Goal: Task Accomplishment & Management: Manage account settings

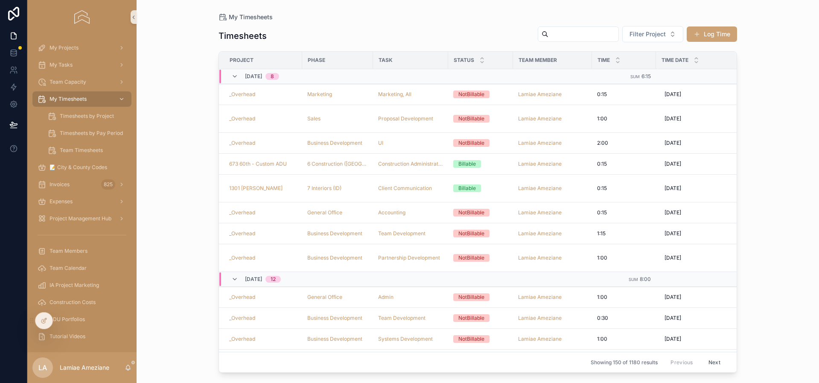
click at [716, 36] on button "Log Time" at bounding box center [712, 33] width 50 height 15
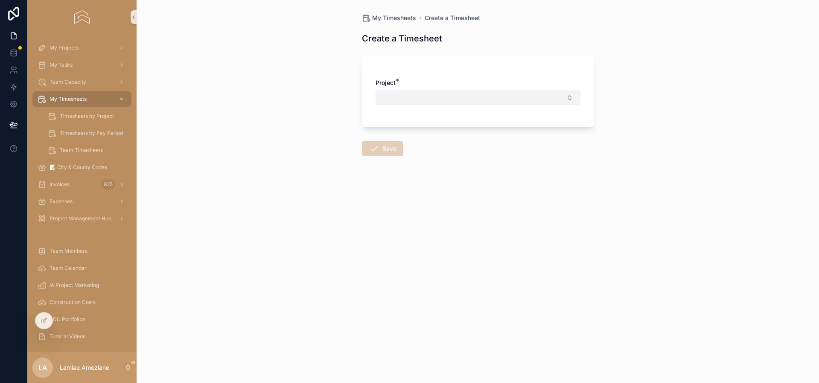
click at [481, 91] on button "Select Button" at bounding box center [477, 97] width 205 height 15
type input "****"
click at [415, 128] on span "[STREET_ADDRESS]" at bounding box center [409, 131] width 56 height 9
click at [429, 134] on button "Select Button" at bounding box center [477, 134] width 205 height 15
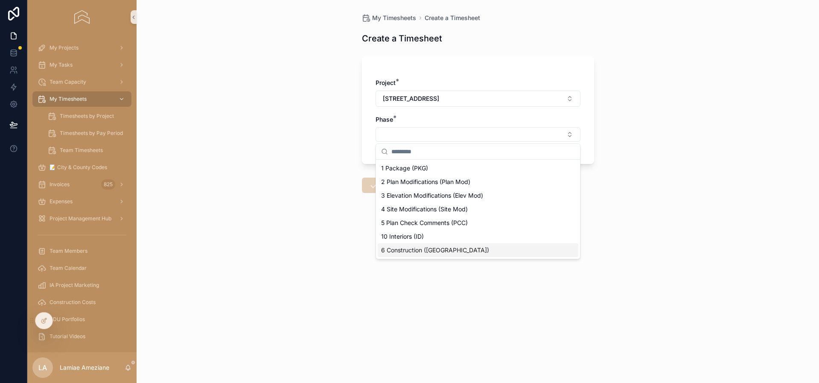
click at [395, 248] on span "6 Construction ([GEOGRAPHIC_DATA])" at bounding box center [435, 250] width 108 height 9
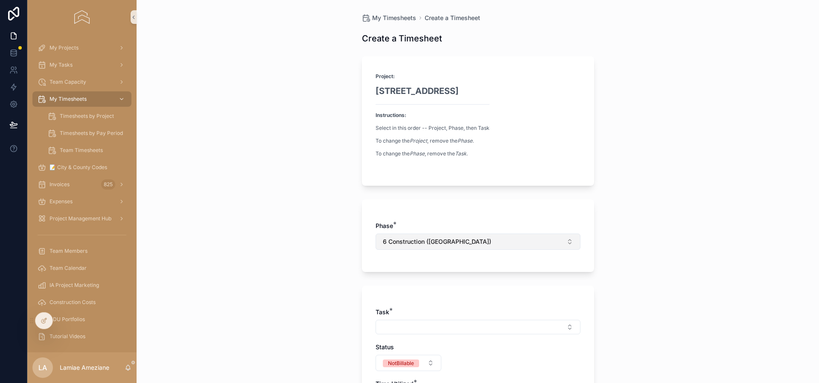
click at [419, 238] on span "6 Construction ([GEOGRAPHIC_DATA])" at bounding box center [437, 241] width 108 height 9
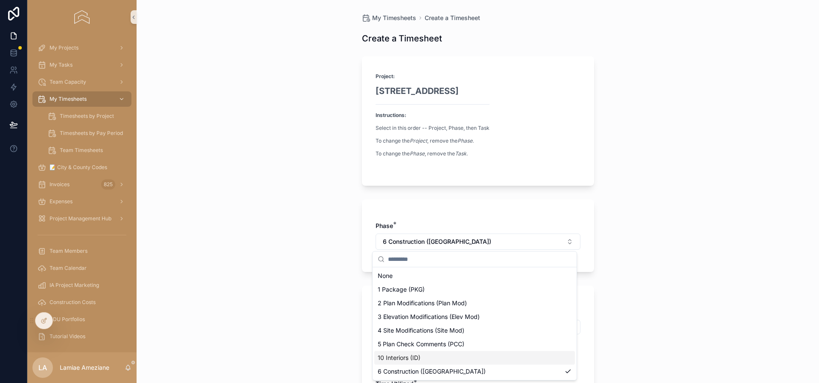
click at [433, 354] on div "10 Interiors (ID)" at bounding box center [474, 358] width 201 height 14
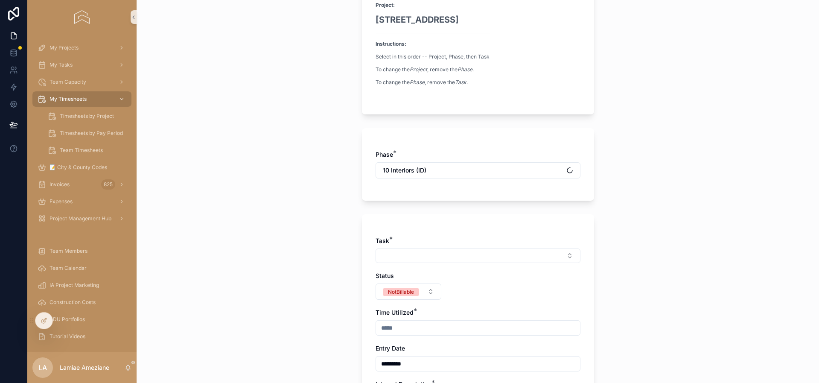
scroll to position [211, 0]
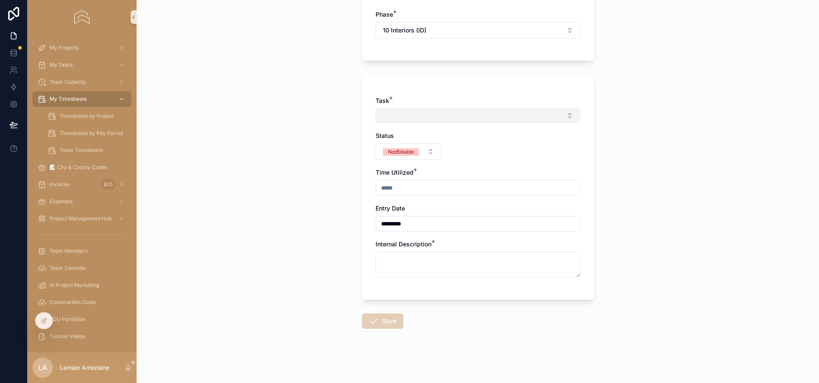
click at [387, 115] on button "Select Button" at bounding box center [477, 115] width 205 height 15
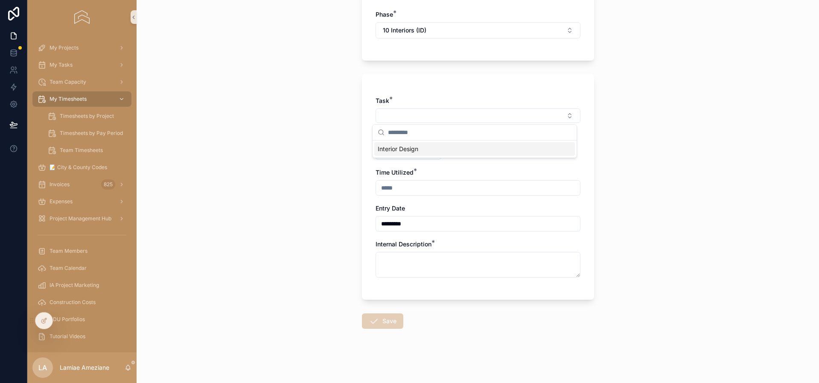
click at [399, 150] on span "Interior Design" at bounding box center [398, 149] width 41 height 9
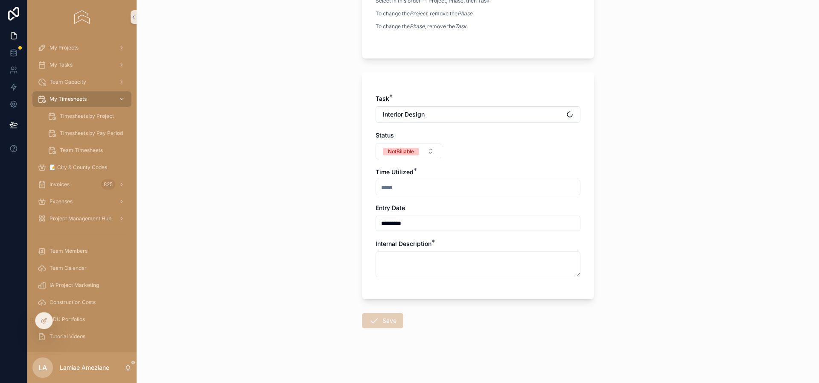
scroll to position [165, 0]
click at [413, 189] on input "scrollable content" at bounding box center [478, 188] width 204 height 12
type input "****"
click at [427, 258] on textarea "scrollable content" at bounding box center [477, 265] width 205 height 26
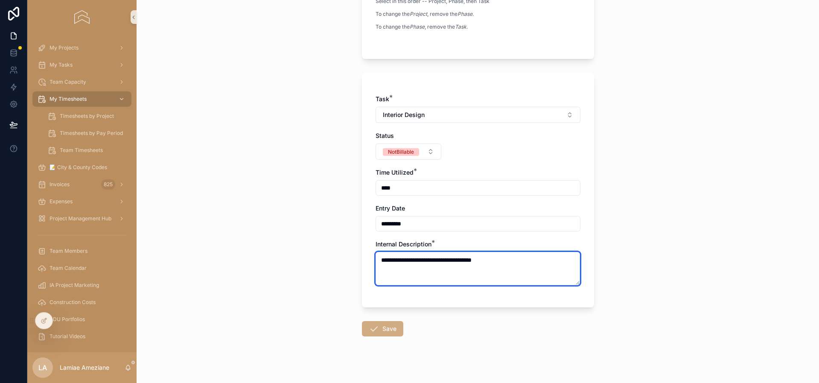
type textarea "**********"
click at [385, 325] on button "Save" at bounding box center [382, 328] width 41 height 15
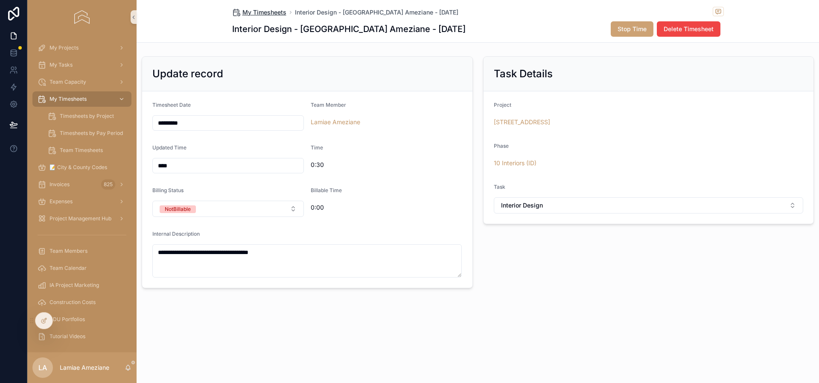
click at [254, 12] on span "My Timesheets" at bounding box center [264, 12] width 44 height 9
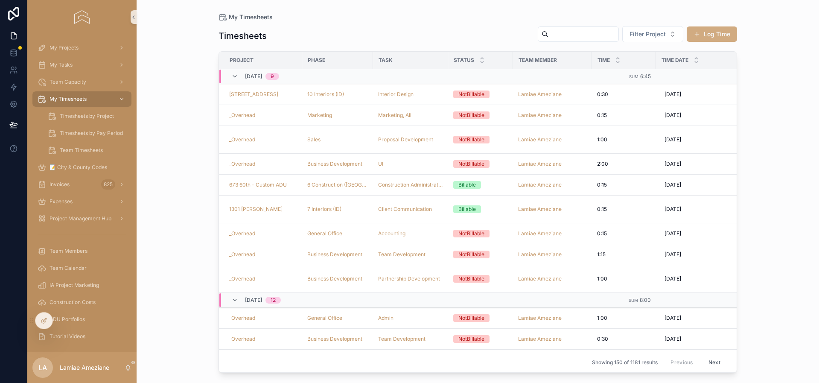
click at [708, 36] on button "Log Time" at bounding box center [712, 33] width 50 height 15
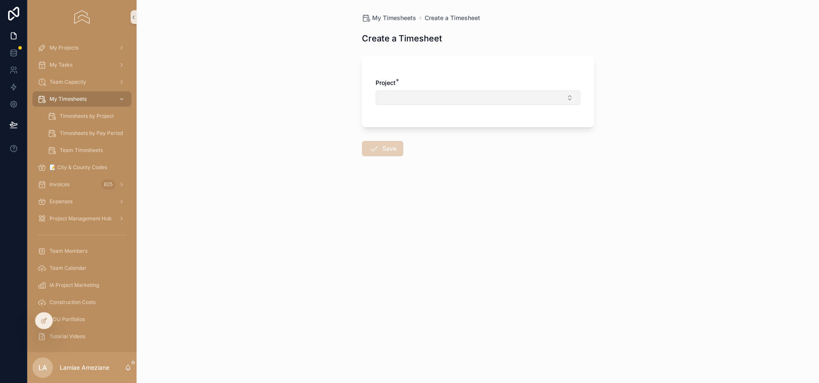
click at [413, 96] on button "Select Button" at bounding box center [477, 97] width 205 height 15
type input "*****"
click at [429, 131] on div "_Overhead" at bounding box center [478, 132] width 201 height 14
click at [417, 131] on button "Select Button" at bounding box center [477, 134] width 205 height 15
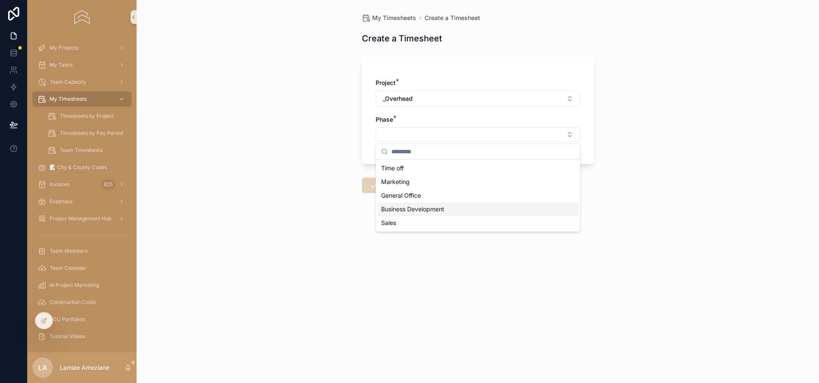
click at [437, 209] on span "Business Development" at bounding box center [412, 209] width 63 height 9
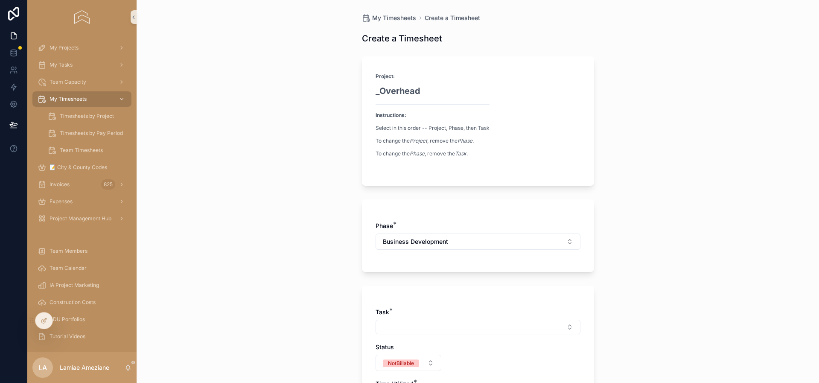
scroll to position [211, 0]
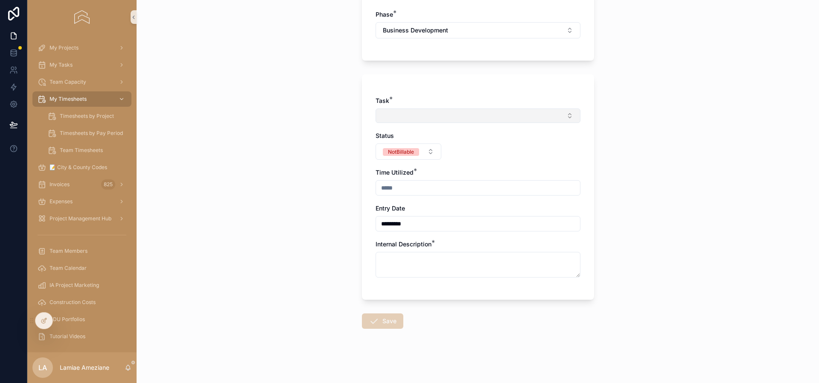
click at [461, 119] on button "Select Button" at bounding box center [477, 115] width 205 height 15
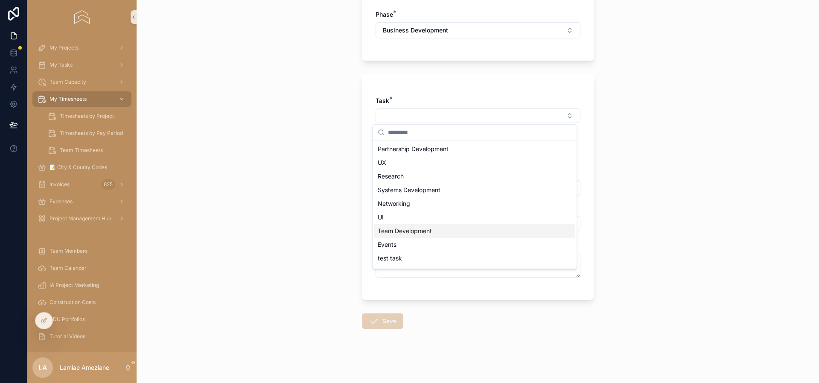
click at [439, 229] on div "Team Development" at bounding box center [474, 231] width 201 height 14
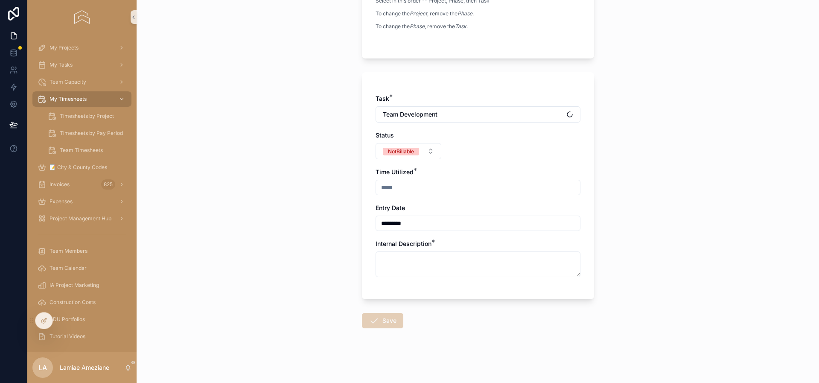
scroll to position [165, 0]
click at [413, 180] on div "scrollable content" at bounding box center [477, 187] width 205 height 15
click at [413, 185] on input "scrollable content" at bounding box center [478, 188] width 204 height 12
type input "****"
click at [426, 260] on textarea "scrollable content" at bounding box center [477, 265] width 205 height 26
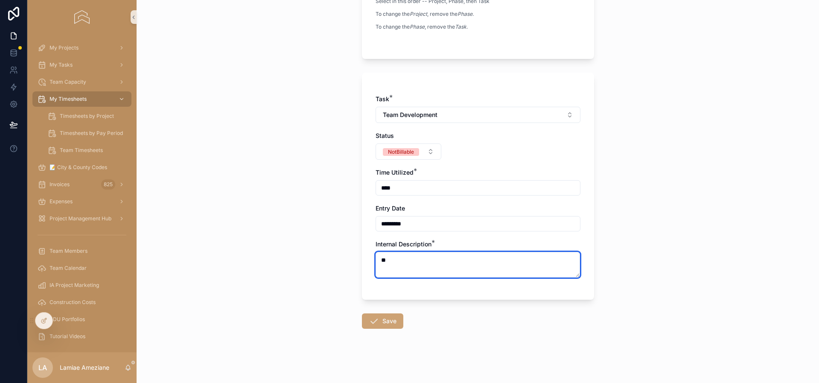
type textarea "*"
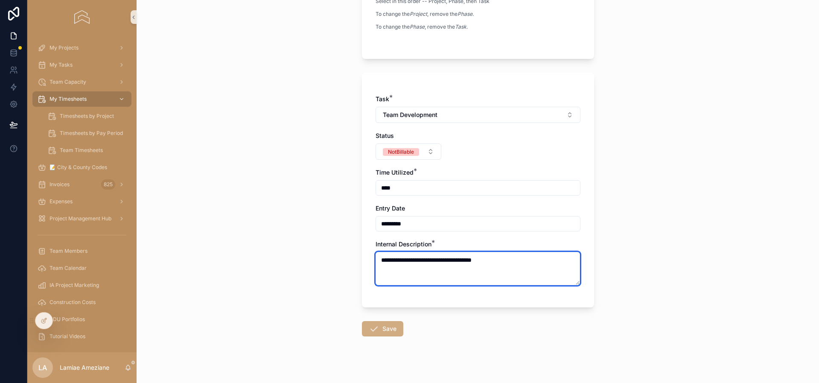
type textarea "**********"
click at [385, 330] on button "Save" at bounding box center [382, 328] width 41 height 15
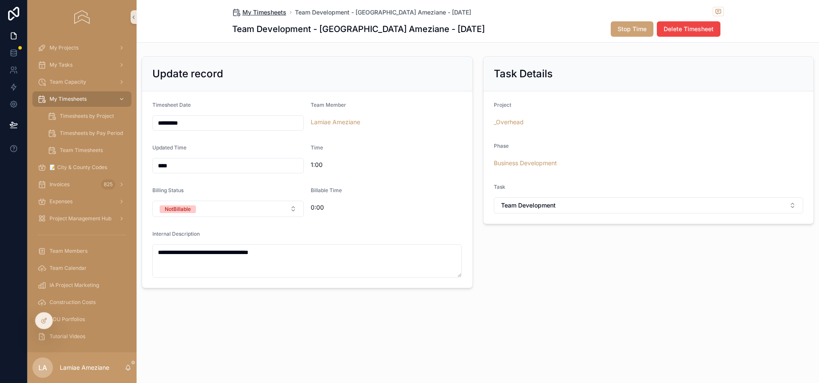
click at [270, 14] on span "My Timesheets" at bounding box center [264, 12] width 44 height 9
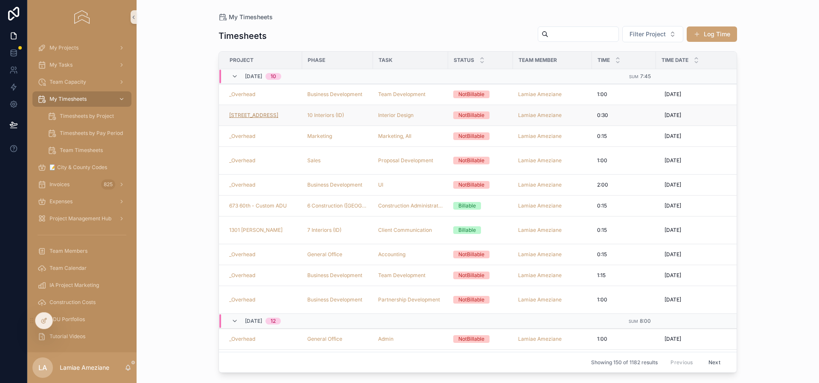
click at [262, 115] on span "[STREET_ADDRESS]" at bounding box center [253, 115] width 49 height 7
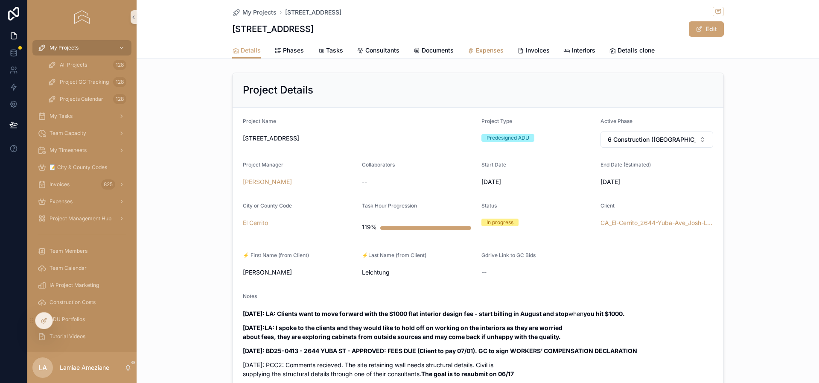
click at [483, 51] on span "Expenses" at bounding box center [490, 50] width 28 height 9
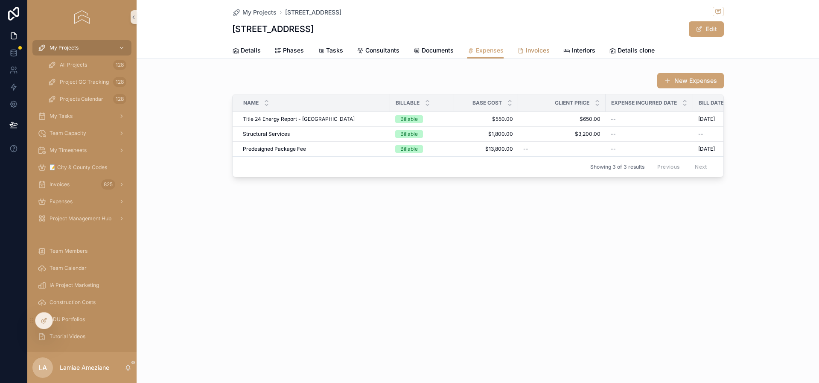
click at [544, 50] on span "Invoices" at bounding box center [538, 50] width 24 height 9
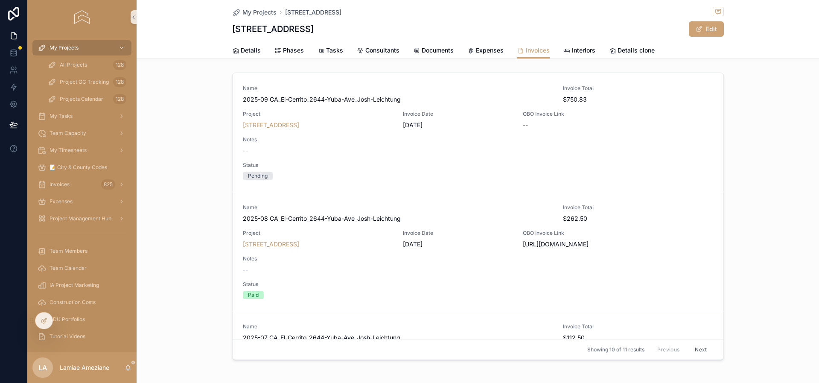
click at [632, 92] on div "Invoice Total $750.83" at bounding box center [618, 94] width 110 height 19
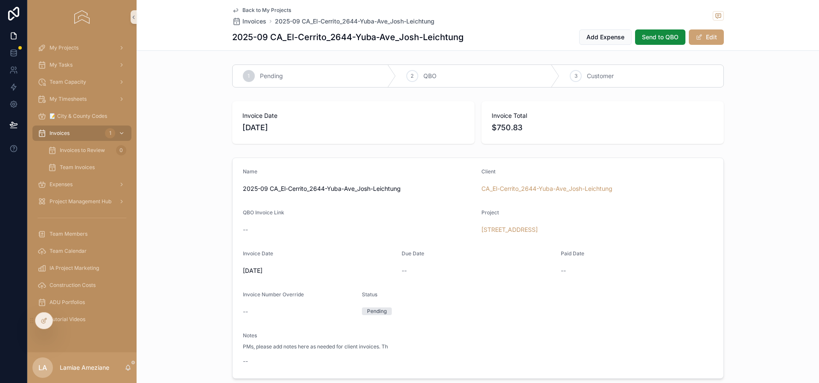
click at [295, 151] on div "1 Pending 2 QBO 3 Customer Invoice Date [DATE] Invoice Total $750.83 Name 2025-…" at bounding box center [478, 285] width 682 height 448
click at [268, 10] on span "Back to My Projects" at bounding box center [266, 10] width 49 height 7
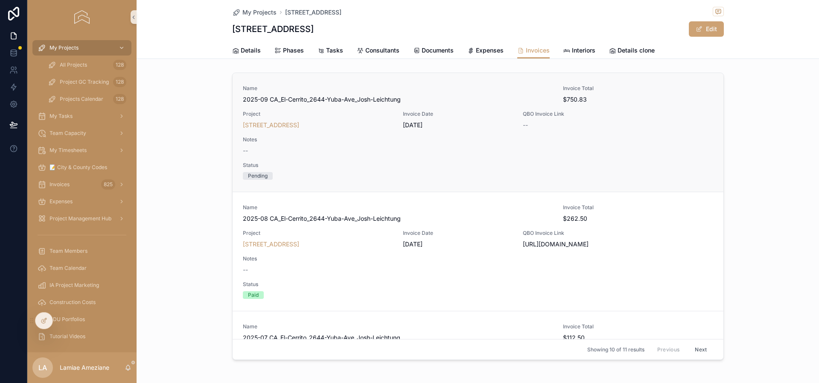
click at [629, 108] on div "Name 2025-09 CA_El-Cerrito_2644-Yuba-Ave_Josh-Leichtung Invoice Total $750.83 P…" at bounding box center [478, 132] width 470 height 95
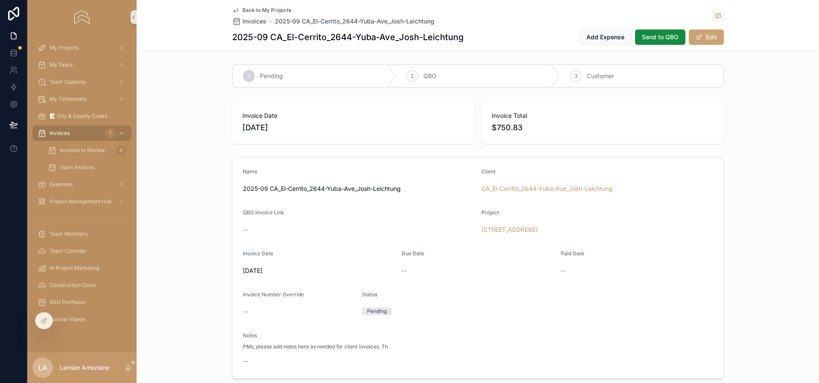
scroll to position [181, 0]
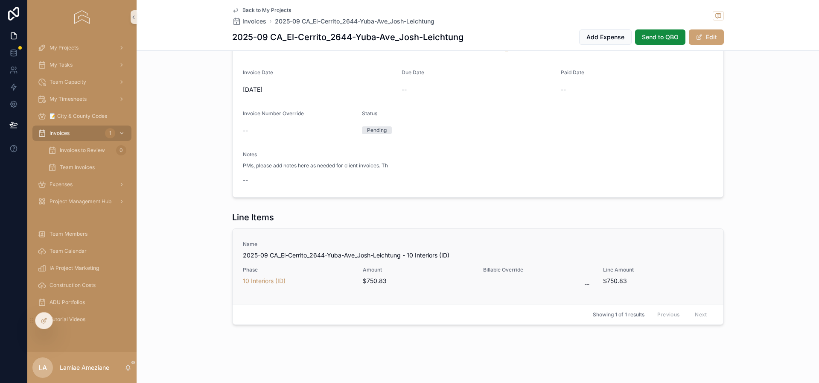
click at [543, 249] on div "Name 2025-09 CA_El-Cerrito_2644-Yuba-Ave_Josh-Leichtung - 10 Interiors (ID)" at bounding box center [478, 250] width 470 height 19
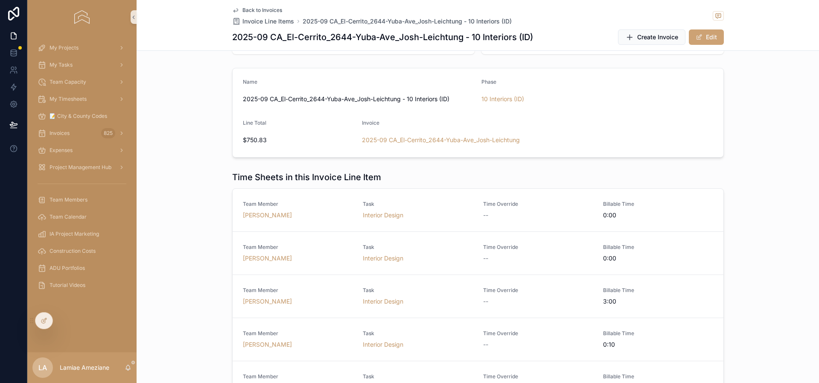
scroll to position [46, 0]
click at [646, 288] on span "Billable Time" at bounding box center [658, 287] width 110 height 7
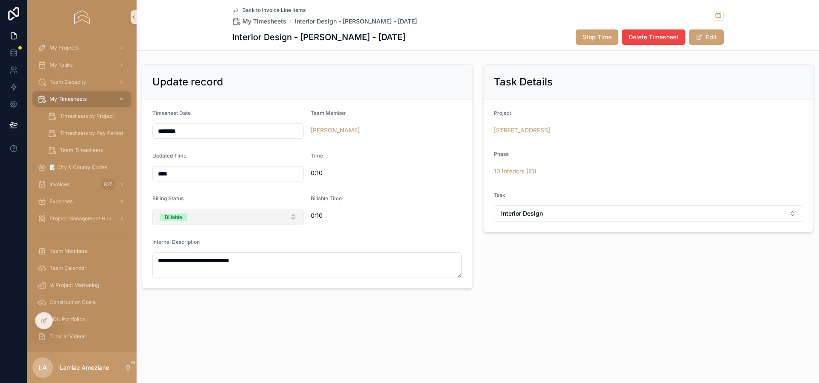
click at [251, 216] on button "Billable" at bounding box center [227, 217] width 151 height 16
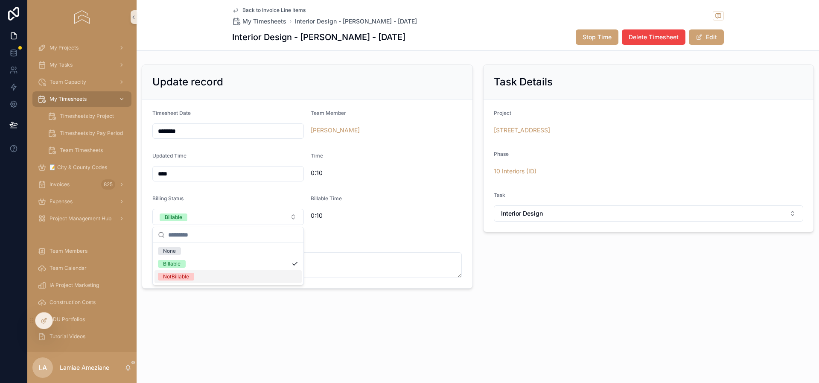
click at [201, 277] on div "NotBillable" at bounding box center [227, 276] width 147 height 13
click at [278, 11] on span "Back to Invoice Line Items" at bounding box center [273, 10] width 63 height 7
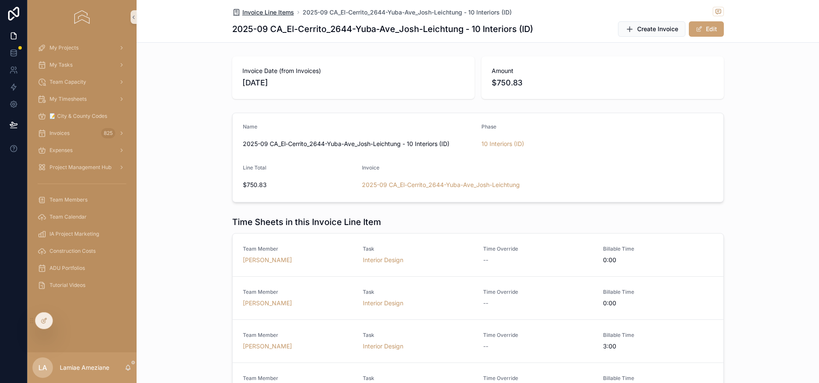
click at [256, 15] on span "Invoice Line Items" at bounding box center [268, 12] width 52 height 9
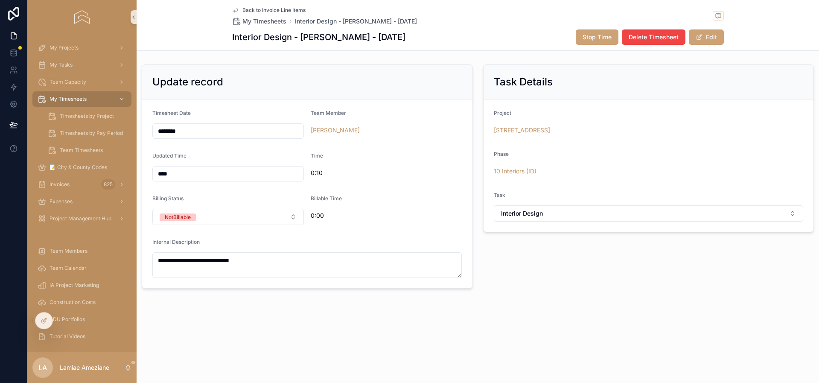
click at [261, 11] on span "Back to Invoice Line Items" at bounding box center [273, 10] width 63 height 7
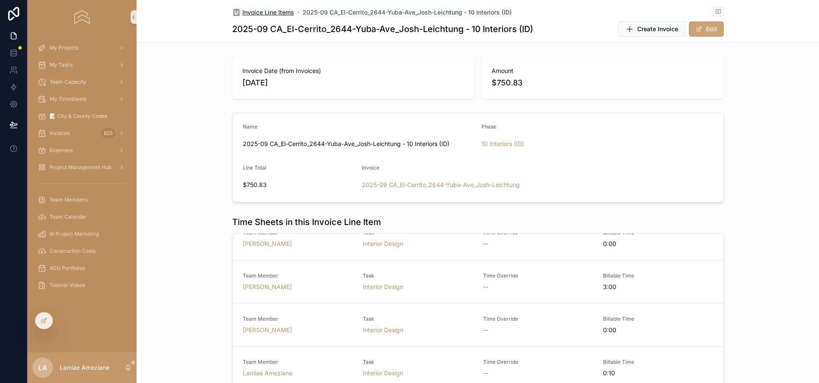
click at [266, 12] on span "Invoice Line Items" at bounding box center [268, 12] width 52 height 9
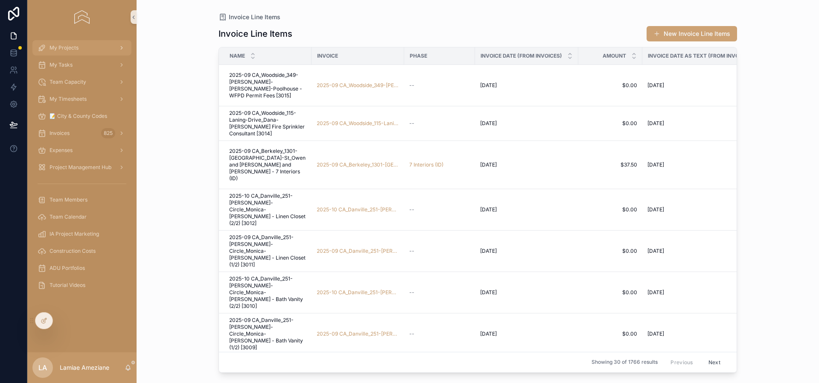
click at [69, 44] on span "My Projects" at bounding box center [63, 47] width 29 height 7
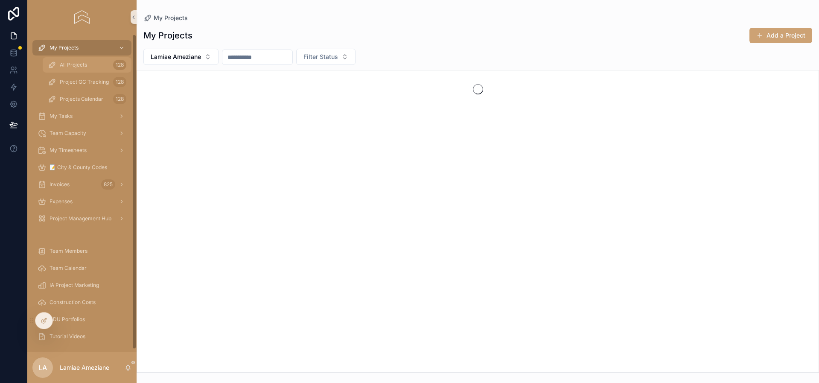
click at [77, 64] on span "All Projects" at bounding box center [73, 64] width 27 height 7
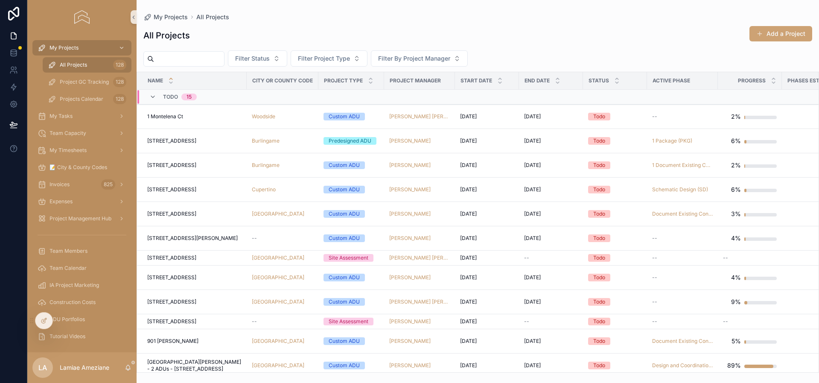
click at [551, 33] on div "All Projects Add a Project" at bounding box center [477, 36] width 669 height 20
click at [550, 25] on div "All Projects Add a Project Filter Status Filter Project Type Filter By Project …" at bounding box center [478, 196] width 682 height 352
click at [189, 61] on input "scrollable content" at bounding box center [189, 59] width 70 height 12
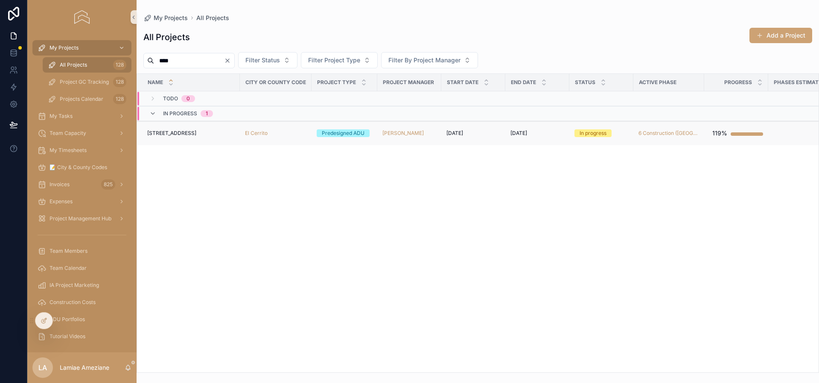
type input "****"
click at [176, 131] on span "[STREET_ADDRESS]" at bounding box center [171, 133] width 49 height 7
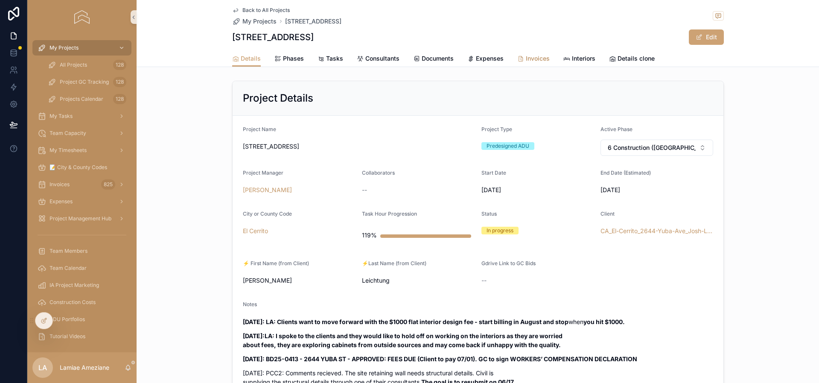
click at [538, 61] on span "Invoices" at bounding box center [538, 58] width 24 height 9
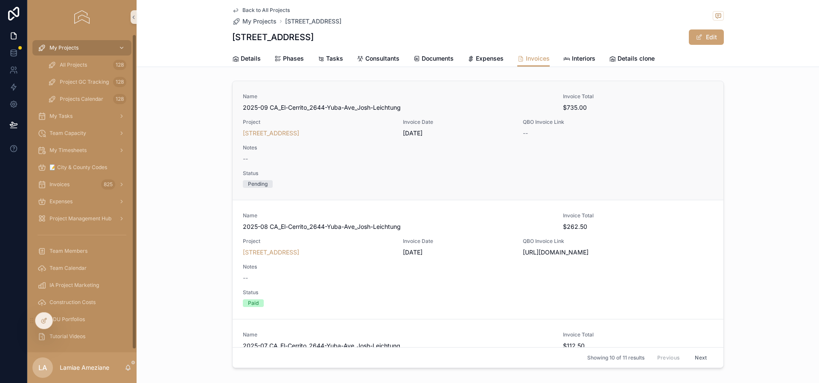
click at [462, 104] on span "2025-09 CA_El-Cerrito_2644-Yuba-Ave_Josh-Leichtung" at bounding box center [398, 107] width 310 height 9
click at [258, 10] on span "Back to All Projects" at bounding box center [265, 10] width 47 height 7
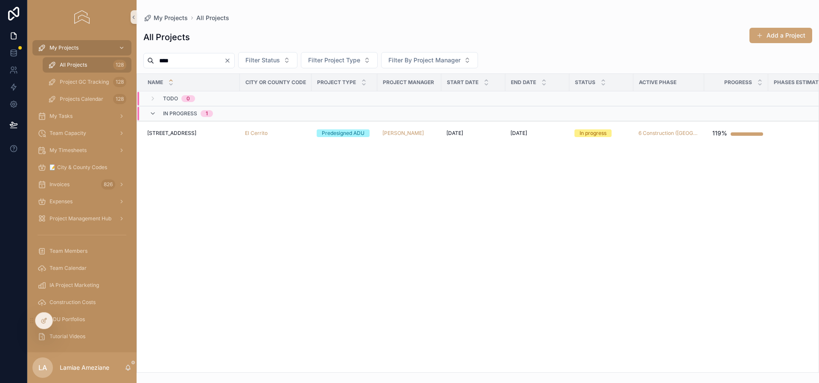
drag, startPoint x: 195, startPoint y: 62, endPoint x: 109, endPoint y: 56, distance: 86.8
click at [109, 56] on div "My Projects All Projects 128 Project GC Tracking 128 Projects Calendar 128 My T…" at bounding box center [423, 191] width 792 height 383
type input "********"
click at [213, 132] on div "[STREET_ADDRESS][PERSON_NAME] [STREET_ADDRESS][PERSON_NAME]" at bounding box center [192, 133] width 90 height 7
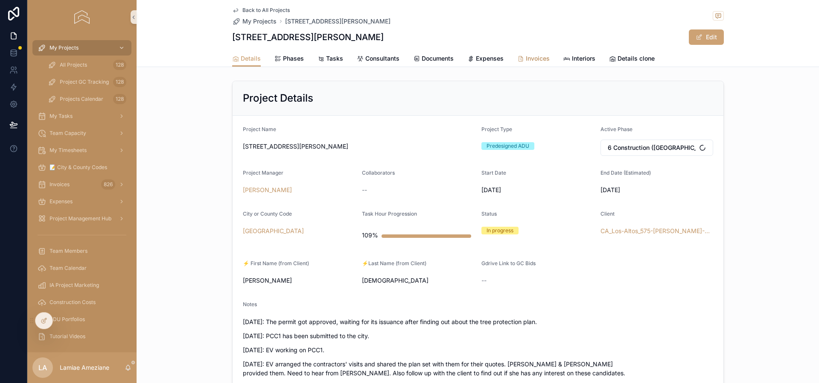
click at [541, 57] on span "Invoices" at bounding box center [538, 58] width 24 height 9
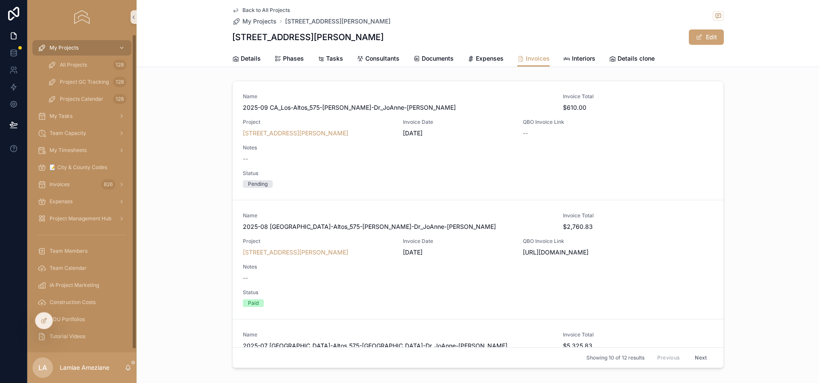
click at [512, 24] on div "Back to All Projects My Projects [STREET_ADDRESS][PERSON_NAME]" at bounding box center [478, 16] width 492 height 19
click at [200, 91] on div "Name 2025-09 CA_Los-Altos_575-[PERSON_NAME]-Dr_JoAnne-[PERSON_NAME] Invoice Tot…" at bounding box center [478, 225] width 682 height 297
click at [481, 14] on div "Back to All Projects My Projects [STREET_ADDRESS][PERSON_NAME]" at bounding box center [478, 16] width 492 height 19
click at [618, 111] on span "$610.00" at bounding box center [618, 107] width 110 height 9
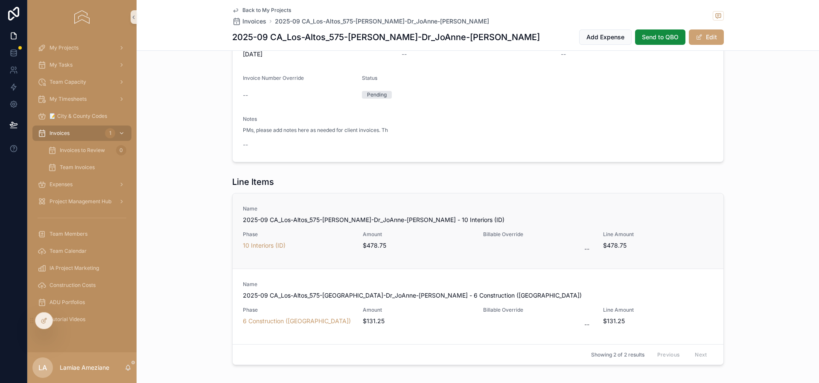
scroll to position [218, 0]
click at [672, 224] on div "Name 2025-09 CA_Los-Altos_575-[PERSON_NAME]-Dr_JoAnne-[PERSON_NAME] - 10 Interi…" at bounding box center [478, 229] width 470 height 51
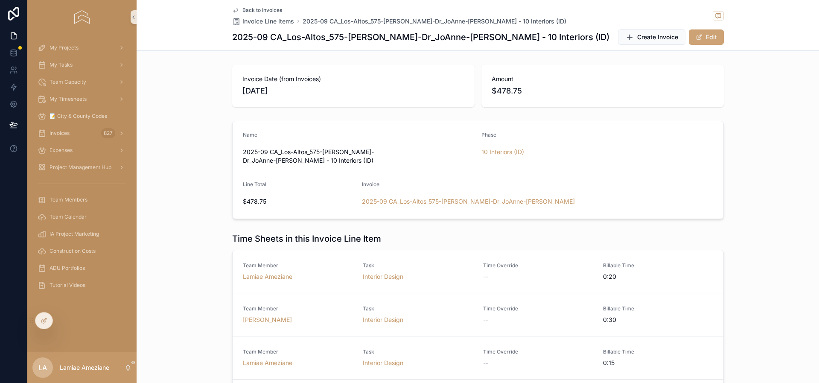
click at [269, 9] on span "Back to Invoices" at bounding box center [262, 10] width 40 height 7
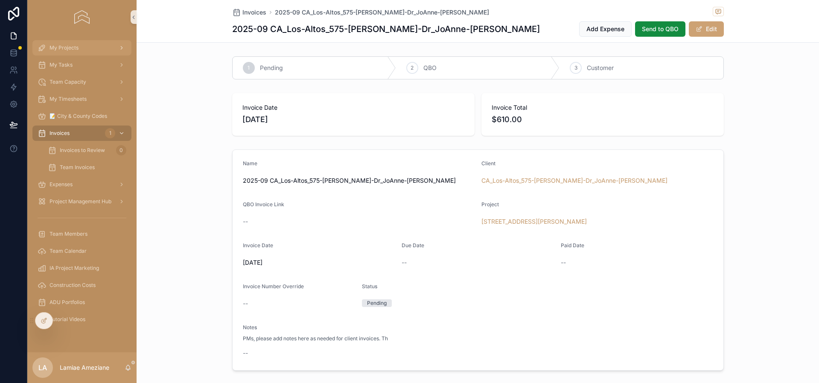
click at [96, 47] on div "My Projects" at bounding box center [82, 48] width 89 height 14
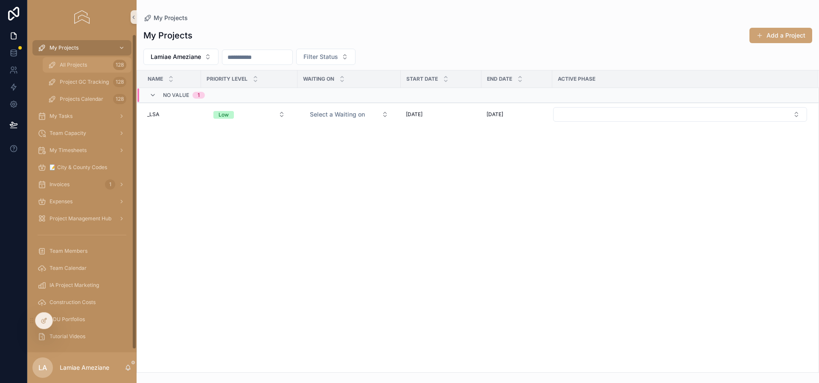
click at [97, 62] on div "All Projects 128" at bounding box center [87, 65] width 79 height 14
